Goal: Information Seeking & Learning: Learn about a topic

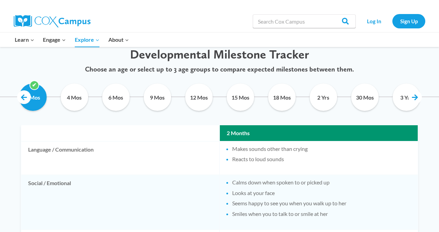
scroll to position [341, 0]
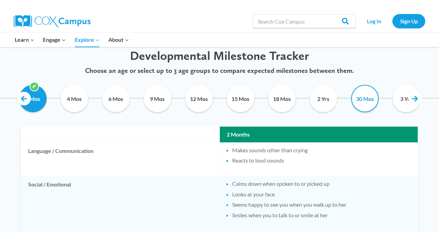
click at [369, 98] on input "30 Mos" at bounding box center [364, 98] width 31 height 27
checkbox input "true"
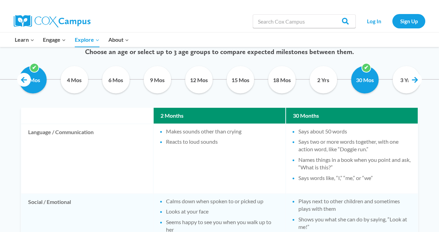
scroll to position [362, 0]
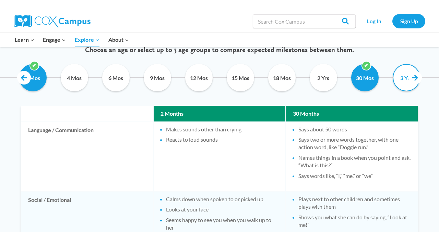
click at [404, 79] on input "3 Yrs" at bounding box center [406, 77] width 31 height 27
checkbox input "true"
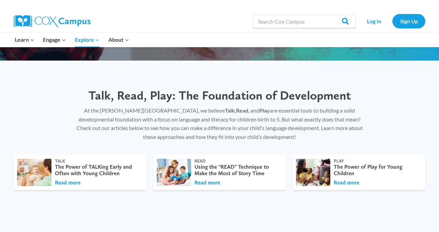
scroll to position [167, 0]
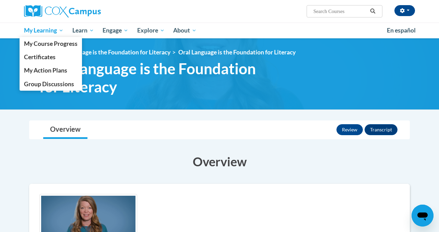
click at [40, 31] on span "My Learning" at bounding box center [43, 30] width 39 height 8
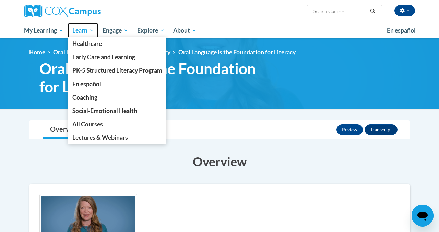
click at [82, 31] on span "Learn" at bounding box center [83, 30] width 22 height 8
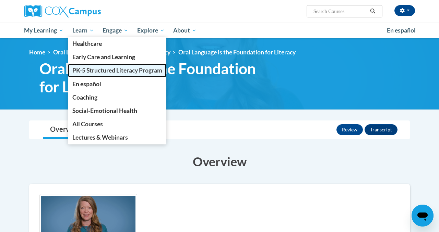
click at [86, 70] on span "PK-5 Structured Literacy Program" at bounding box center [117, 70] width 90 height 7
